Goal: Find specific page/section: Find specific page/section

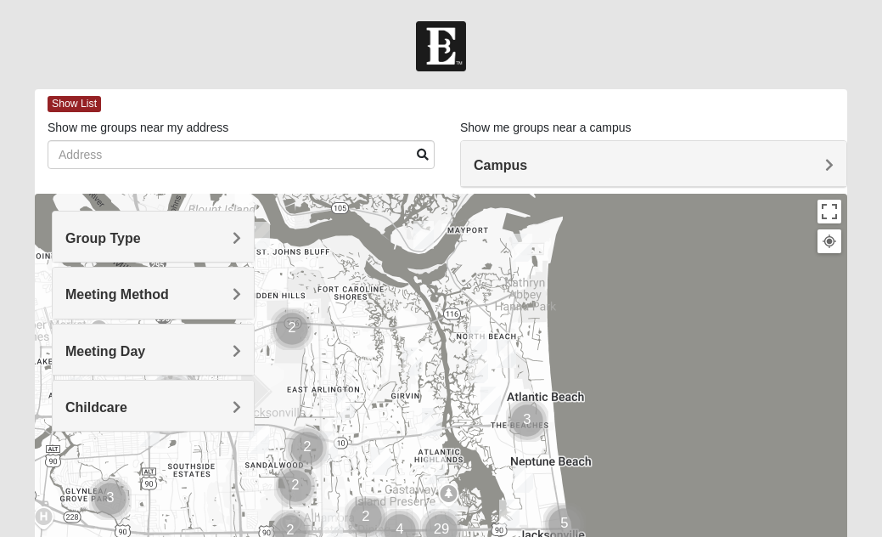
click at [141, 235] on span "Group Type" at bounding box center [103, 238] width 76 height 14
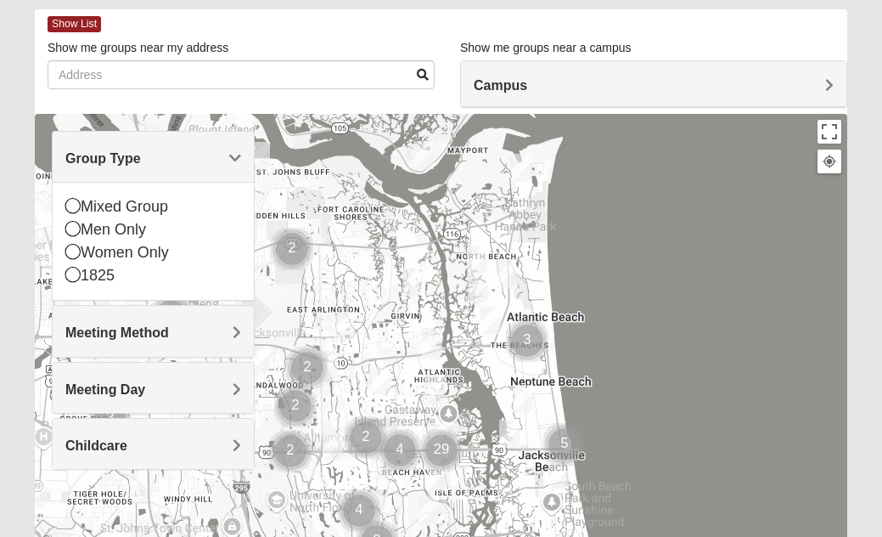
scroll to position [83, 0]
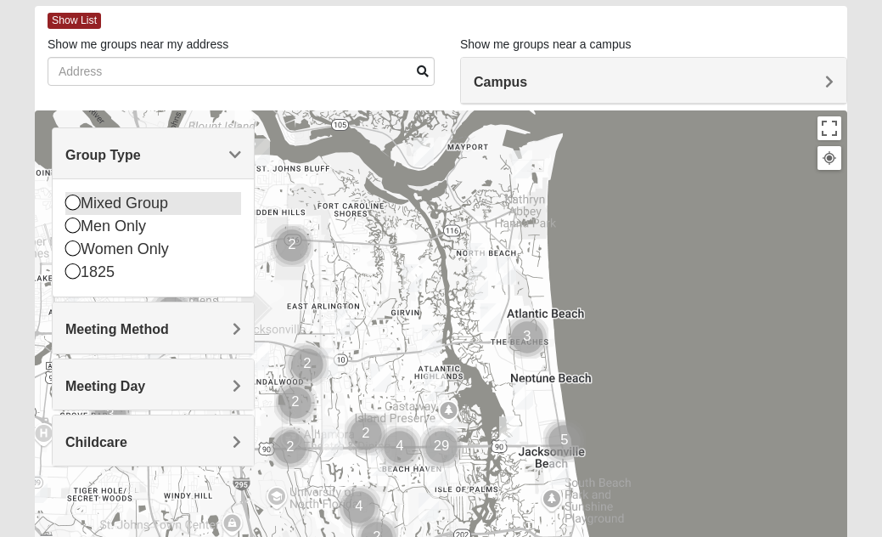
click at [73, 205] on icon at bounding box center [72, 201] width 15 height 15
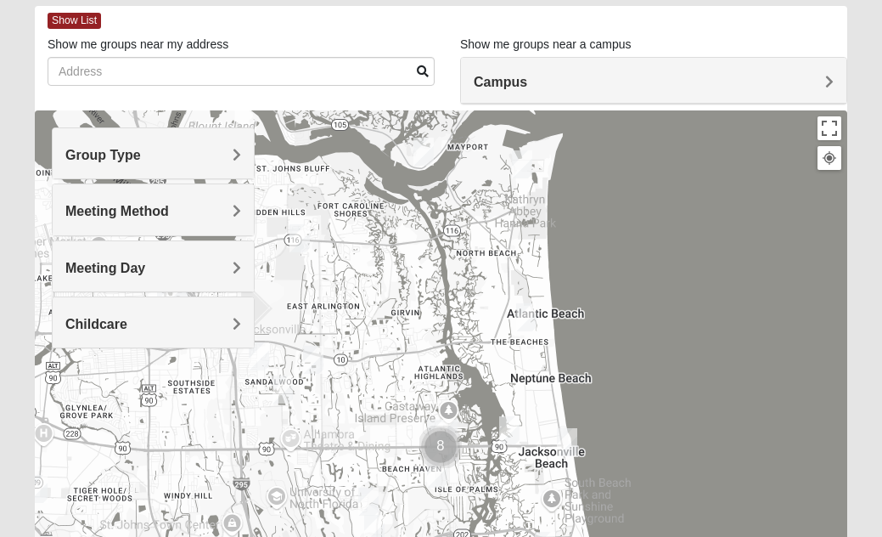
click at [169, 211] on span "Meeting Method" at bounding box center [117, 211] width 104 height 14
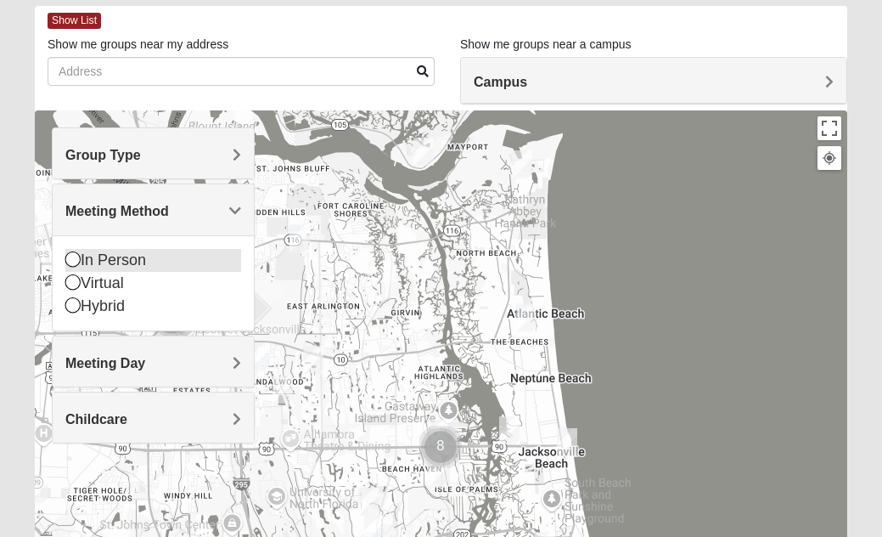
click at [75, 260] on icon at bounding box center [72, 258] width 15 height 15
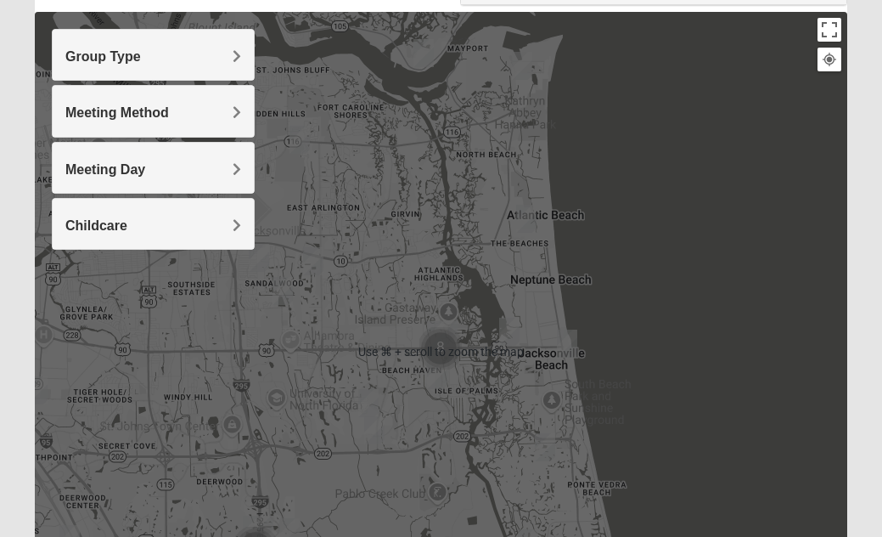
scroll to position [134, 0]
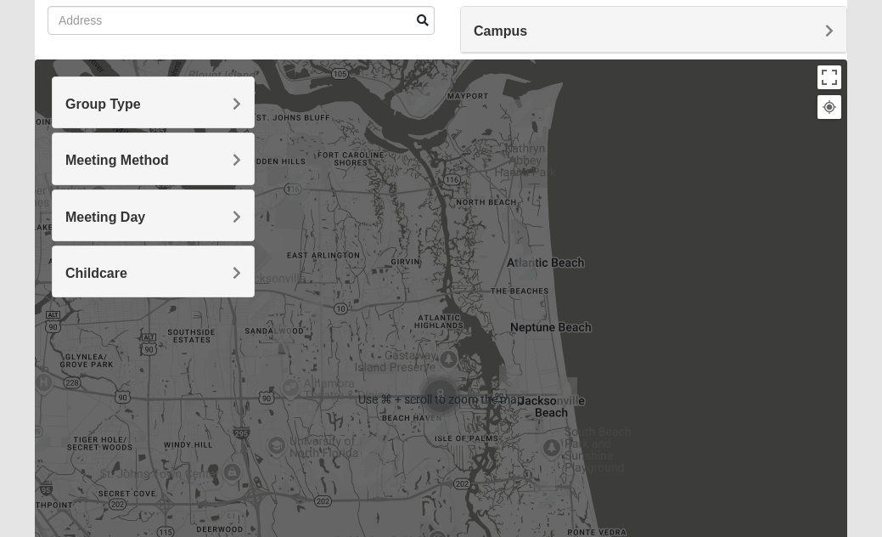
click at [141, 103] on span "Group Type" at bounding box center [103, 104] width 76 height 14
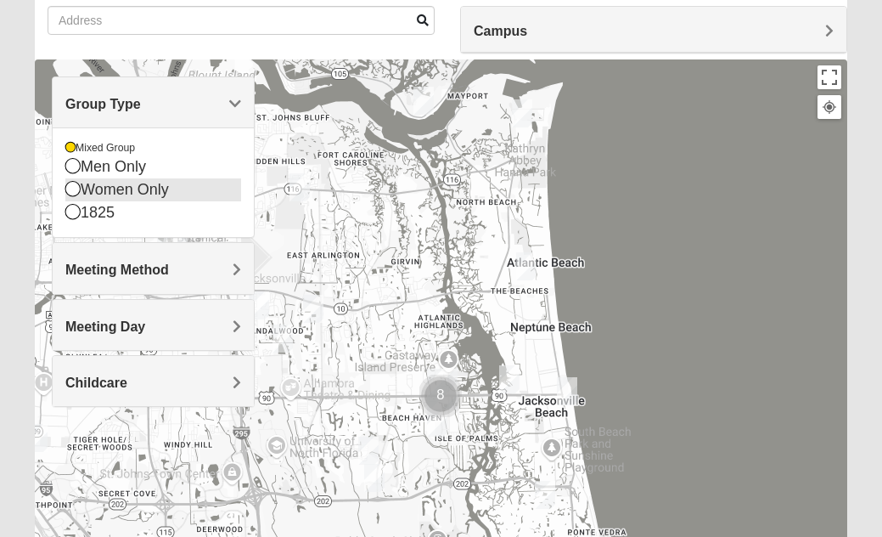
click at [72, 189] on icon at bounding box center [72, 188] width 15 height 15
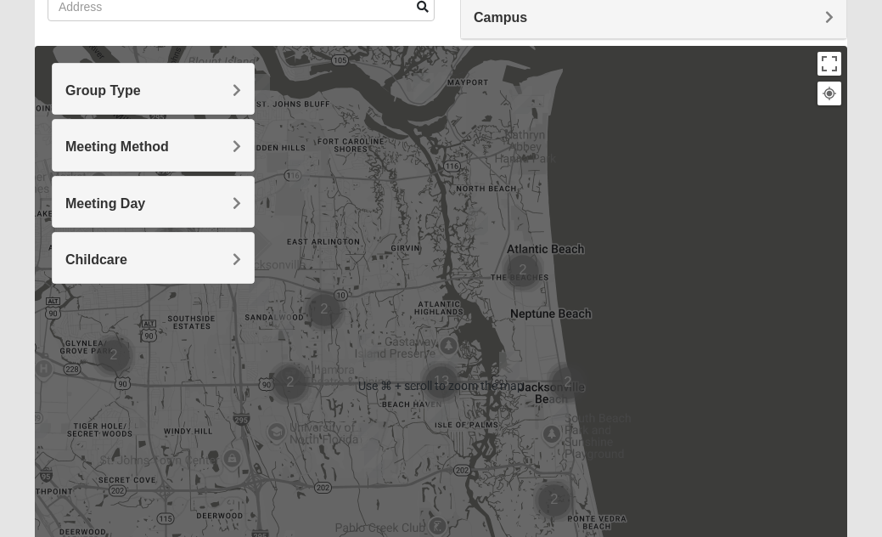
scroll to position [148, 0]
click at [567, 382] on img "Cluster of 2 groups" at bounding box center [568, 383] width 42 height 42
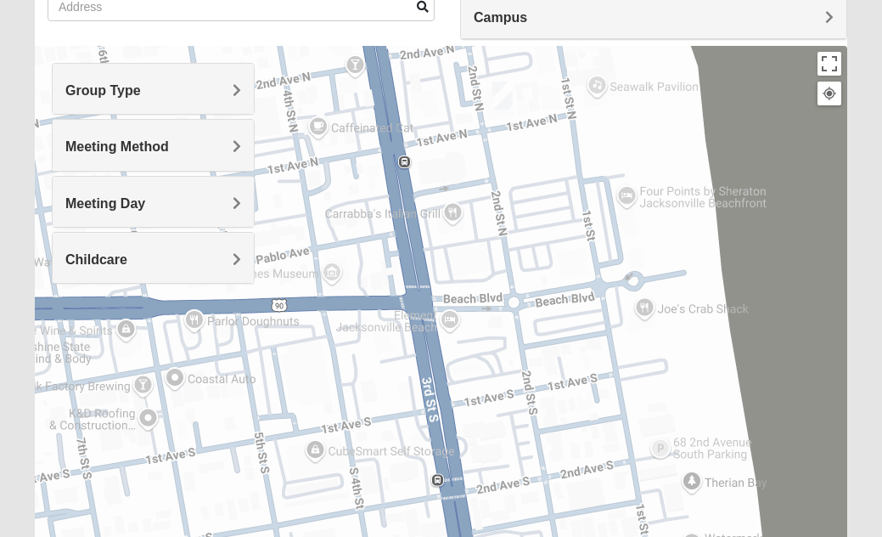
drag, startPoint x: 276, startPoint y: 381, endPoint x: 431, endPoint y: 363, distance: 155.7
click at [431, 363] on div "To navigate, press the arrow keys." at bounding box center [441, 385] width 813 height 679
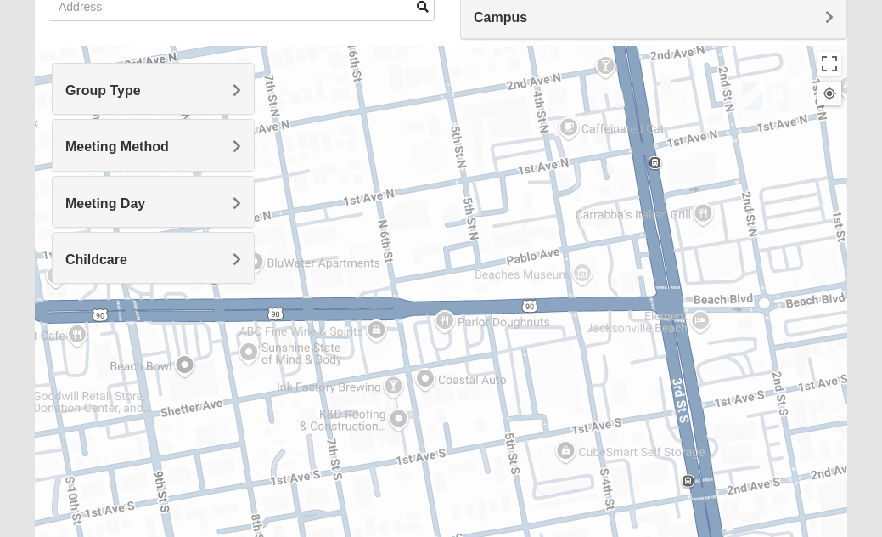
drag, startPoint x: 222, startPoint y: 373, endPoint x: 475, endPoint y: 372, distance: 252.2
click at [475, 372] on div "To navigate, press the arrow keys." at bounding box center [441, 385] width 813 height 679
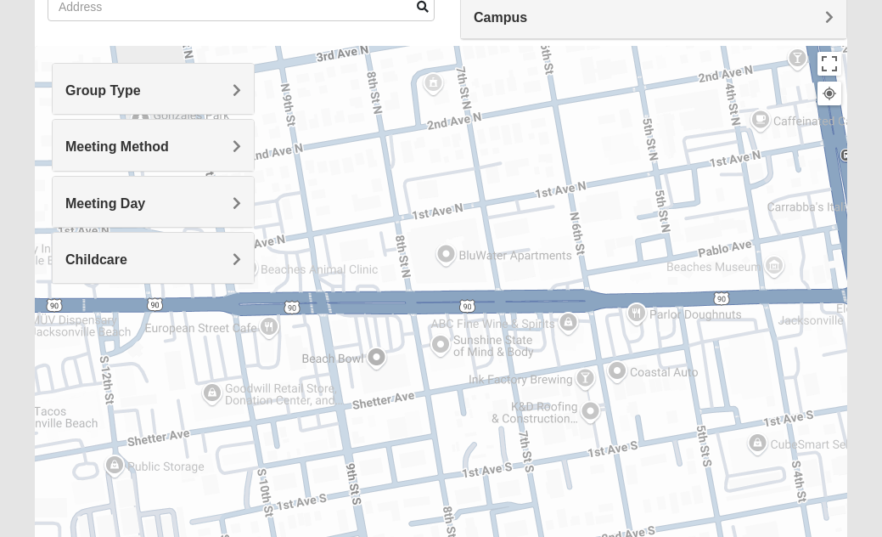
drag, startPoint x: 216, startPoint y: 386, endPoint x: 409, endPoint y: 380, distance: 193.7
click at [409, 380] on div "To navigate, press the arrow keys." at bounding box center [441, 385] width 813 height 679
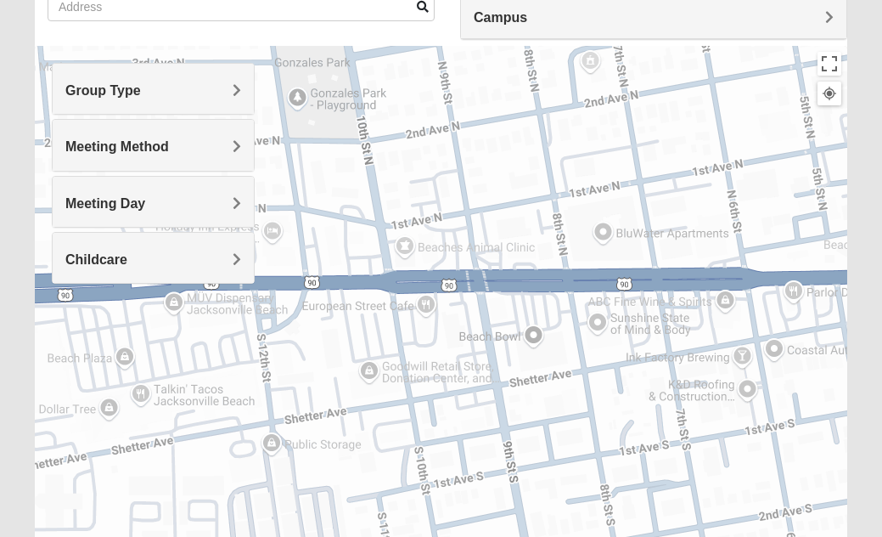
drag, startPoint x: 186, startPoint y: 394, endPoint x: 346, endPoint y: 369, distance: 162.4
click at [346, 369] on div "To navigate, press the arrow keys." at bounding box center [441, 385] width 813 height 679
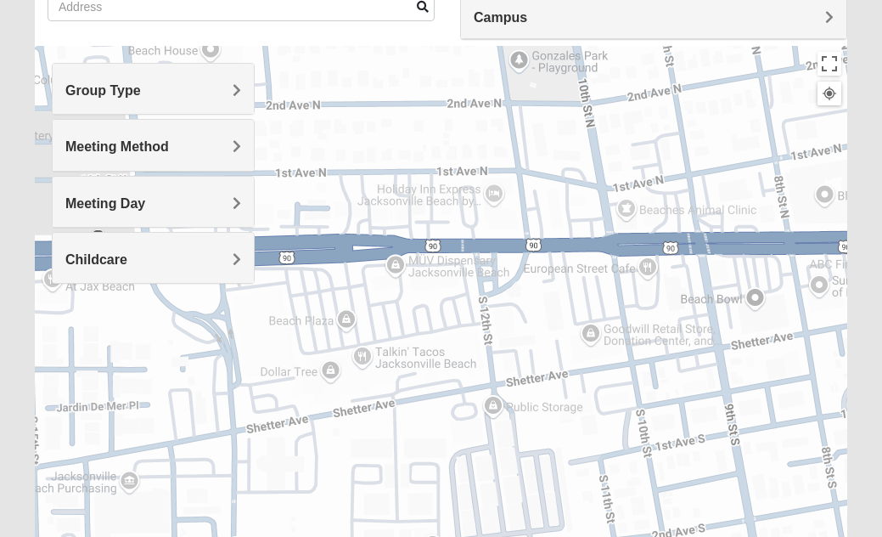
drag, startPoint x: 122, startPoint y: 385, endPoint x: 343, endPoint y: 352, distance: 223.3
click at [343, 352] on div "To navigate, press the arrow keys." at bounding box center [441, 385] width 813 height 679
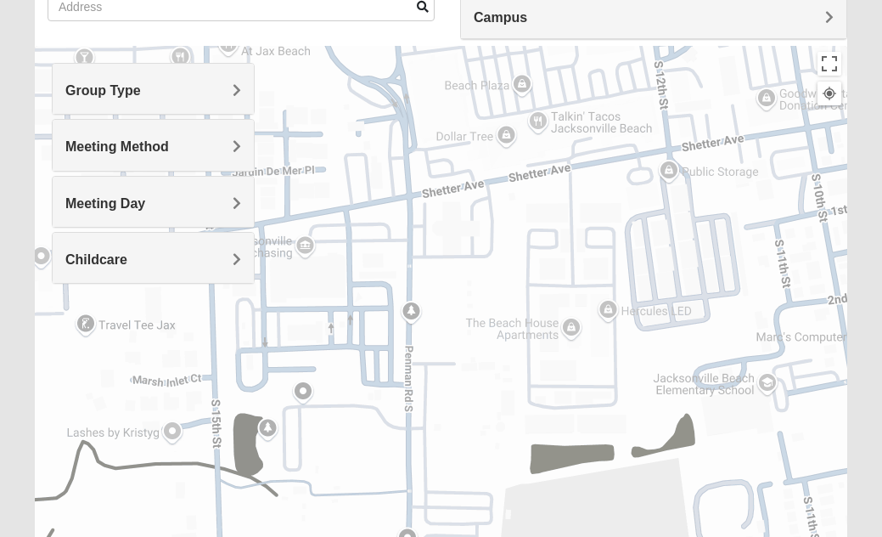
drag, startPoint x: 403, startPoint y: 440, endPoint x: 579, endPoint y: 203, distance: 295.0
click at [579, 203] on div "To navigate, press the arrow keys." at bounding box center [441, 385] width 813 height 679
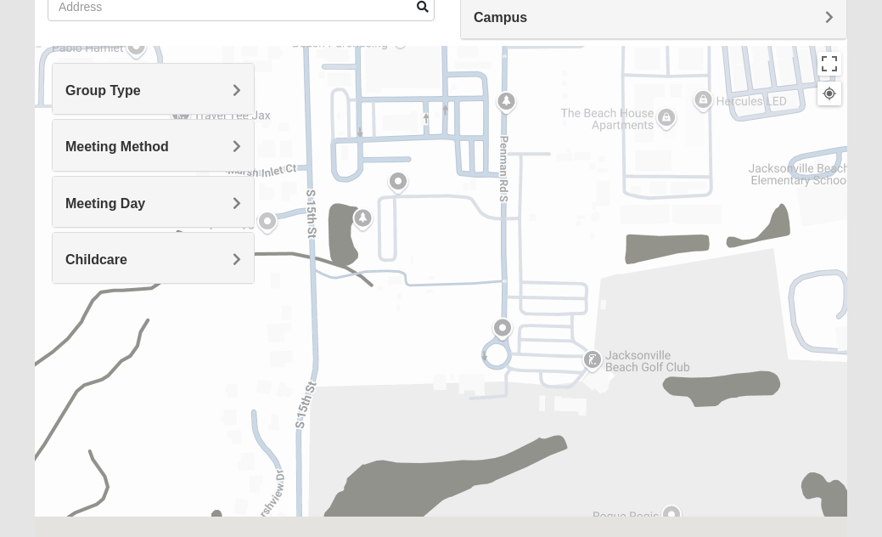
drag, startPoint x: 481, startPoint y: 452, endPoint x: 576, endPoint y: 240, distance: 231.9
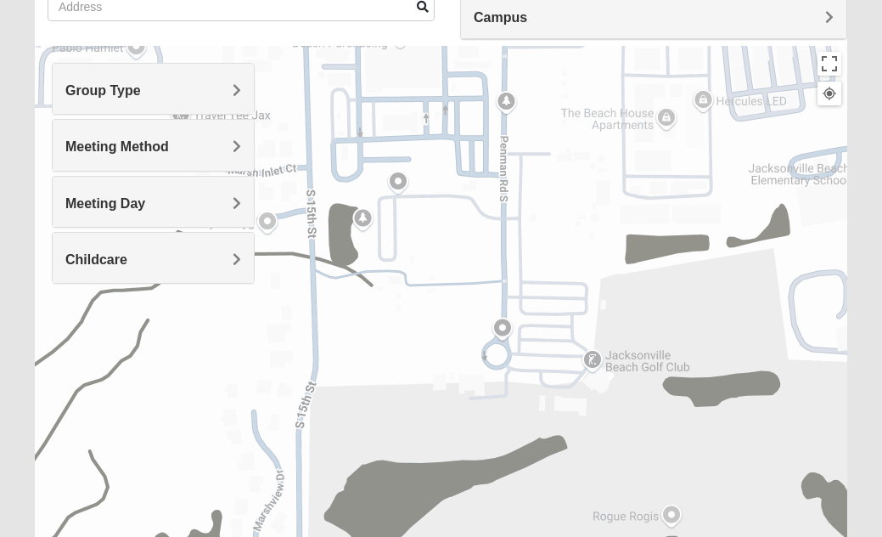
click at [576, 240] on div "To navigate, press the arrow keys." at bounding box center [441, 385] width 813 height 679
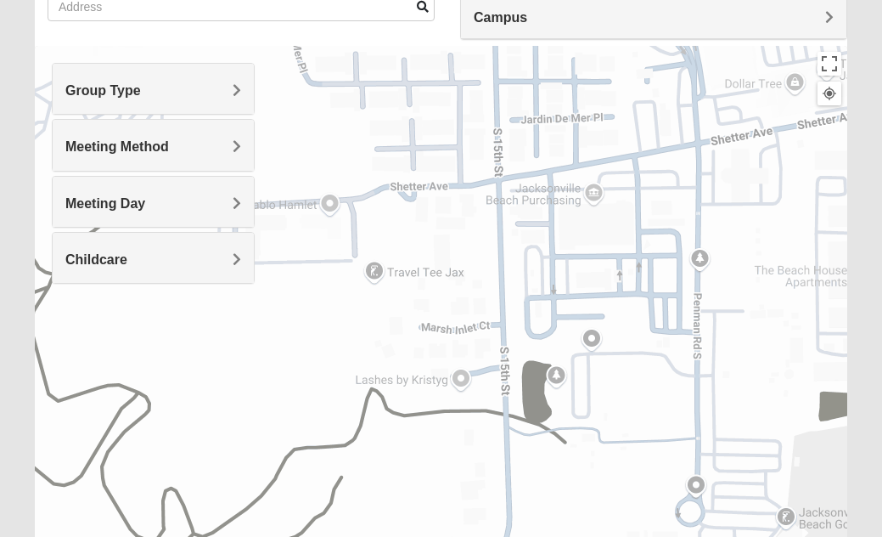
drag, startPoint x: 355, startPoint y: 367, endPoint x: 544, endPoint y: 589, distance: 291.6
click at [544, 536] on html "Log In Find A Group Error Show List Loading Groups" at bounding box center [441, 319] width 882 height 935
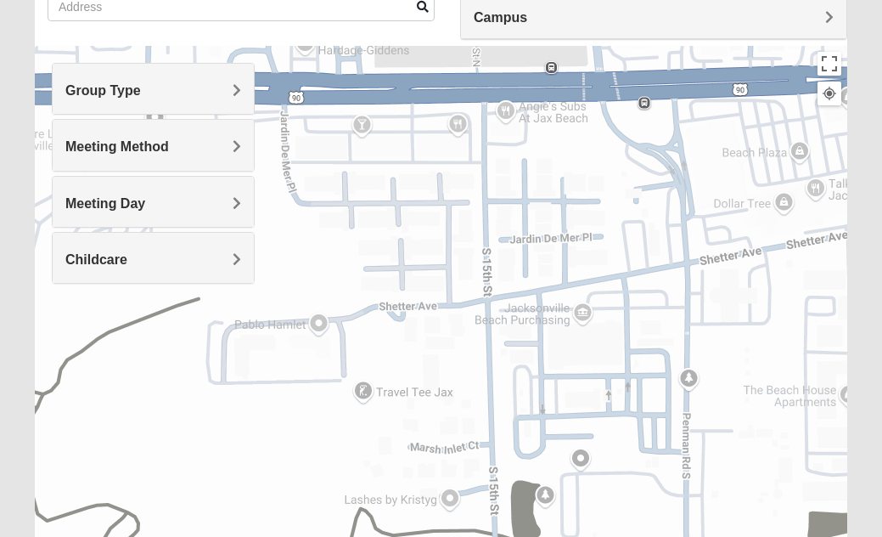
click at [830, 100] on div at bounding box center [829, 93] width 15 height 15
click at [834, 60] on button "Toggle fullscreen view" at bounding box center [830, 64] width 24 height 24
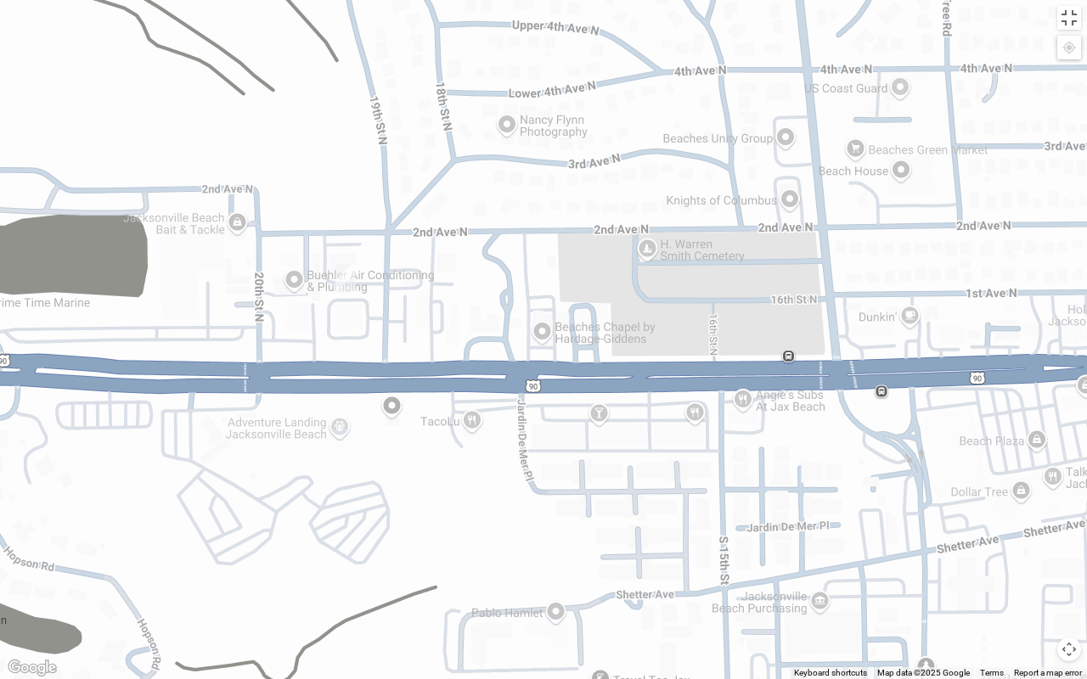
drag, startPoint x: 558, startPoint y: 300, endPoint x: 692, endPoint y: 637, distance: 362.9
click at [692, 536] on div "To navigate, press the arrow keys." at bounding box center [543, 339] width 1087 height 679
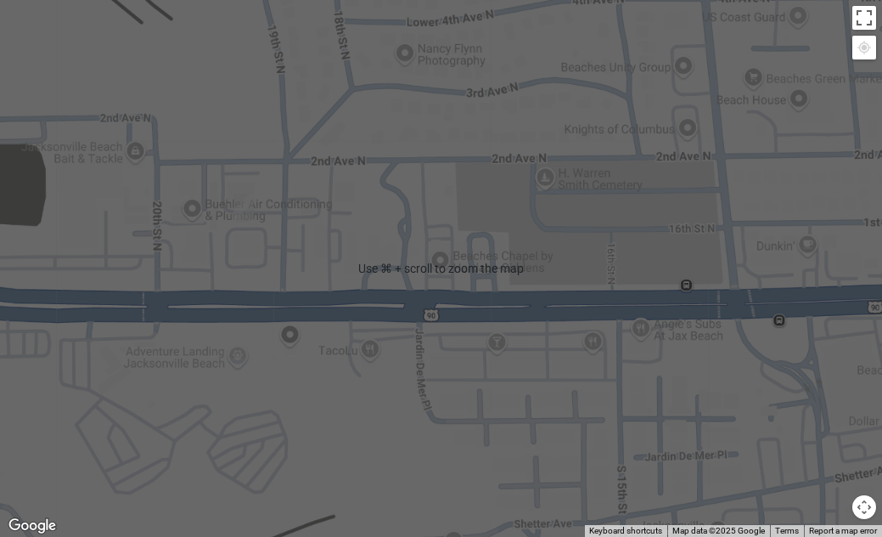
scroll to position [81, 0]
